Goal: Contribute content: Add original content to the website for others to see

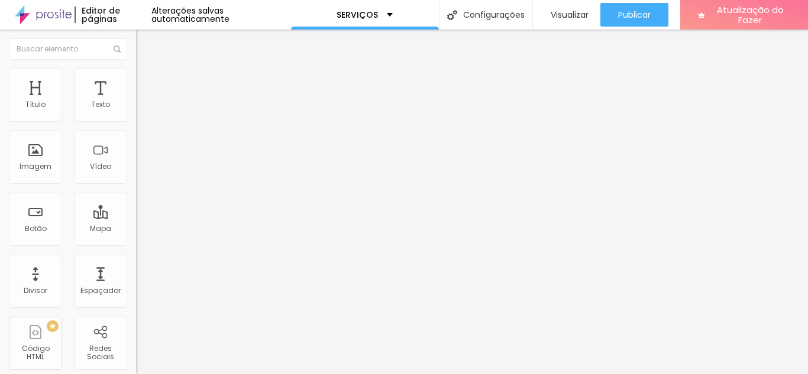
click at [143, 102] on font "Adicionar imagem" at bounding box center [177, 97] width 69 height 10
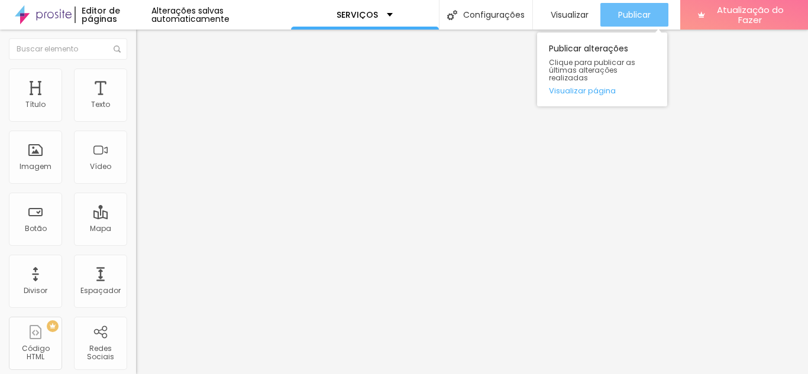
click at [632, 12] on font "Publicar" at bounding box center [634, 15] width 33 height 12
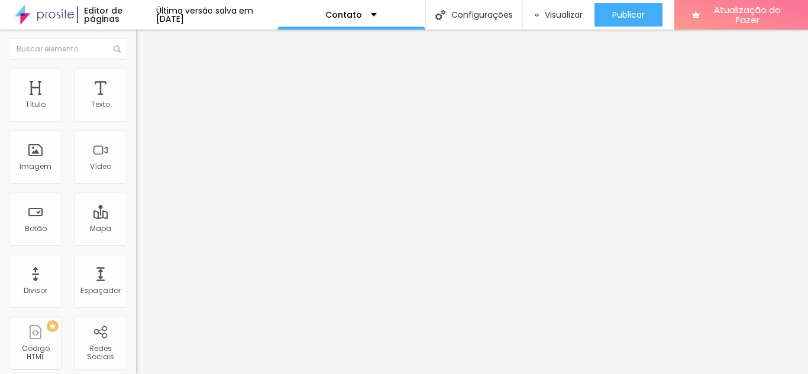
click at [136, 119] on img at bounding box center [139, 122] width 7 height 7
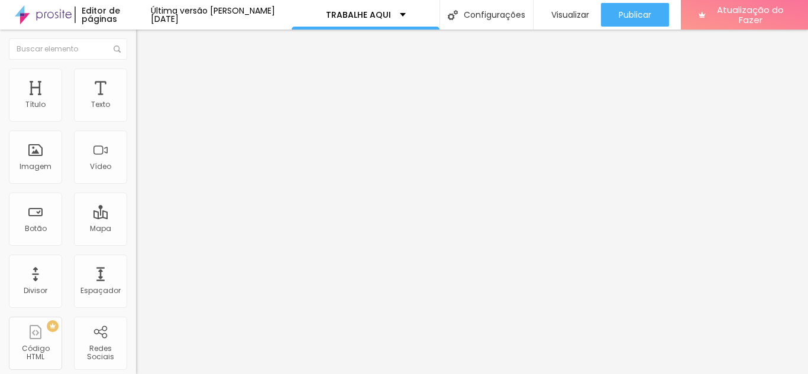
click at [136, 119] on img at bounding box center [139, 122] width 7 height 7
click at [136, 119] on div "Contato" at bounding box center [204, 109] width 136 height 20
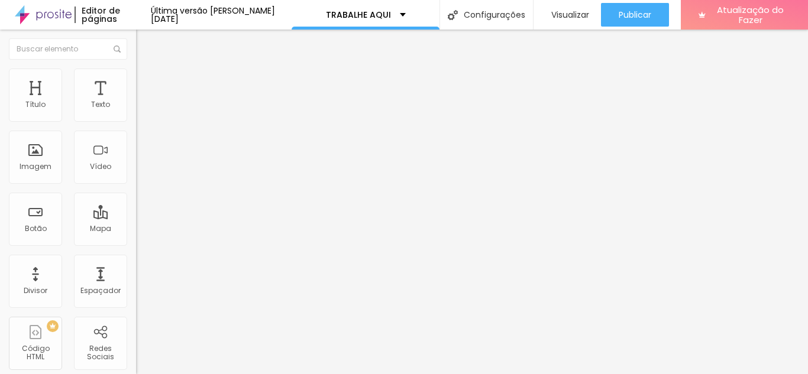
click at [136, 119] on img at bounding box center [139, 122] width 7 height 7
drag, startPoint x: 295, startPoint y: 236, endPoint x: 227, endPoint y: 236, distance: 67.4
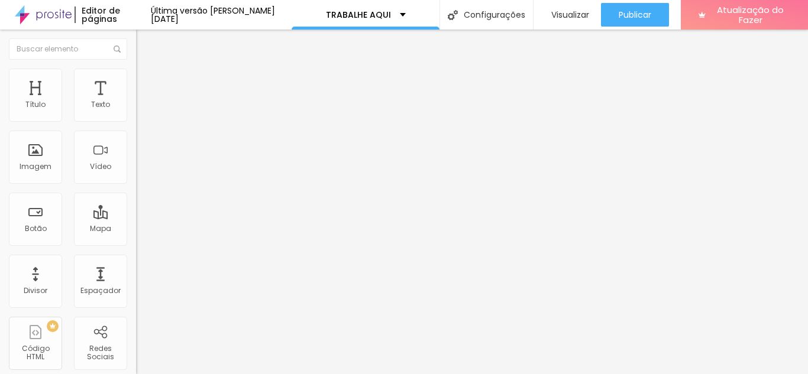
type input "marluce.merces@speedbrasil.net.br"
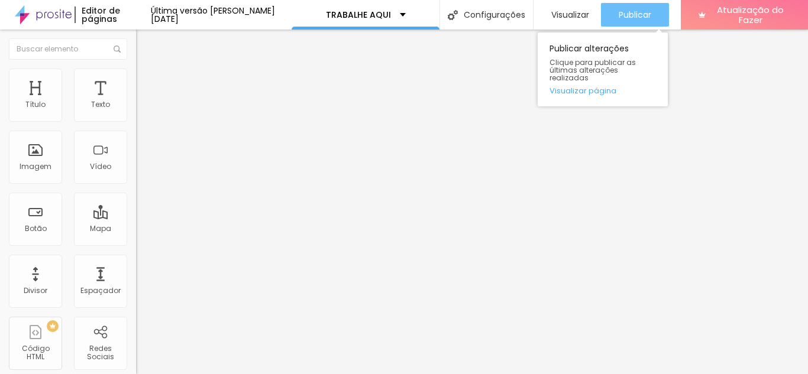
click at [619, 20] on font "Publicar" at bounding box center [635, 15] width 33 height 12
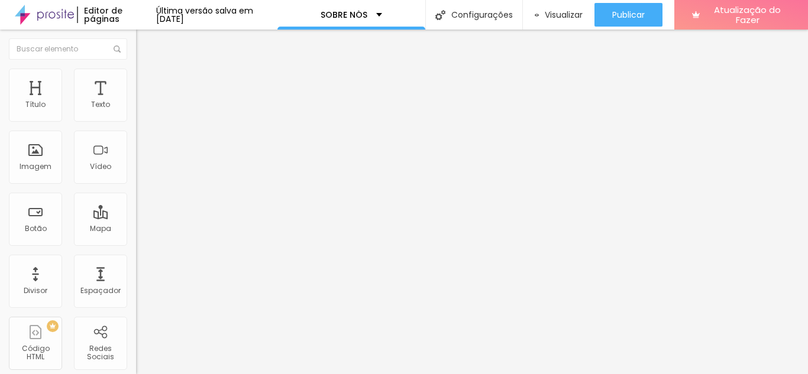
click at [143, 102] on font "Trocar imagem" at bounding box center [171, 97] width 57 height 10
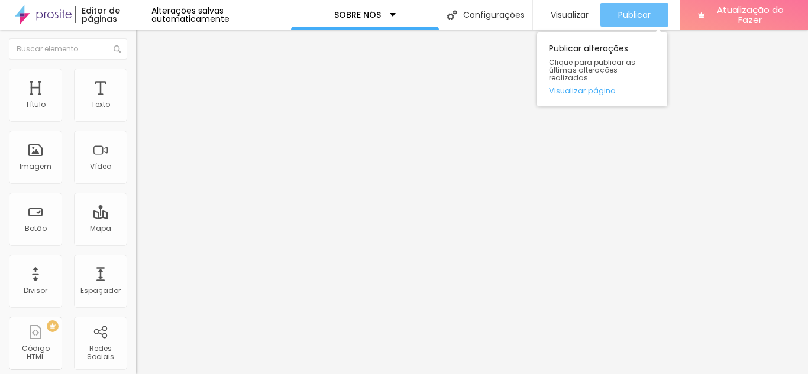
click at [627, 13] on font "Publicar" at bounding box center [634, 15] width 33 height 12
